Goal: Task Accomplishment & Management: Use online tool/utility

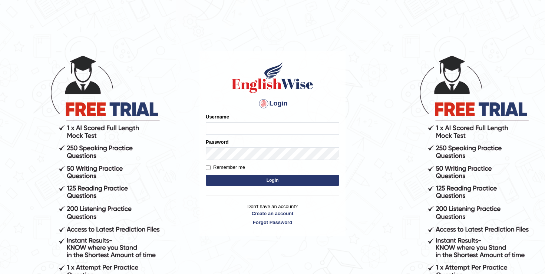
click at [236, 128] on input "Username" at bounding box center [272, 128] width 133 height 13
type input "Betul"
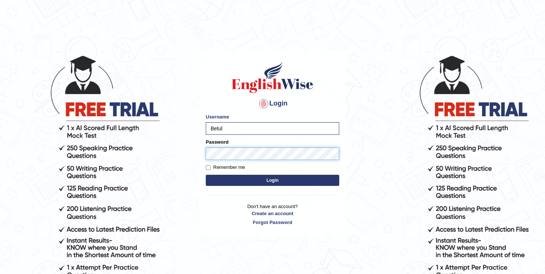
click at [206, 175] on button "Login" at bounding box center [272, 180] width 133 height 11
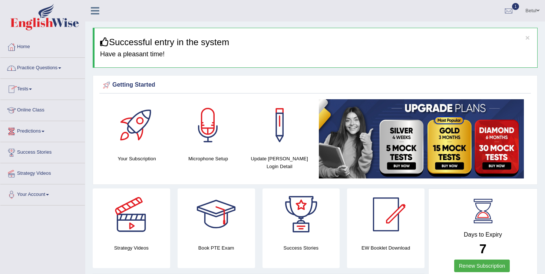
click at [28, 108] on link "Online Class" at bounding box center [42, 109] width 85 height 19
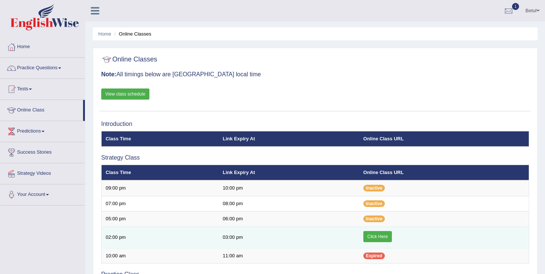
click at [374, 236] on link "Click Here" at bounding box center [377, 236] width 29 height 11
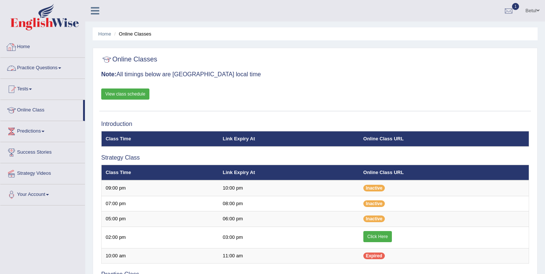
click at [23, 49] on link "Home" at bounding box center [42, 46] width 85 height 19
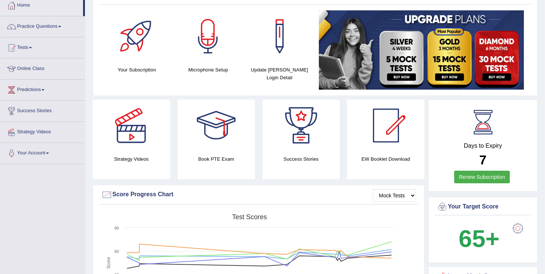
scroll to position [46, 0]
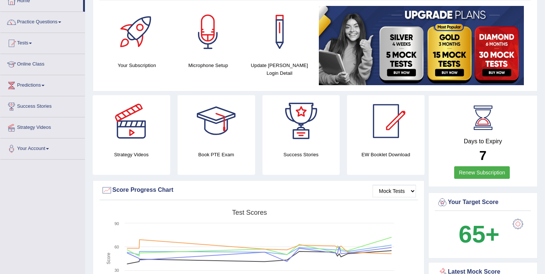
click at [375, 146] on div at bounding box center [386, 121] width 52 height 52
